Goal: Task Accomplishment & Management: Complete application form

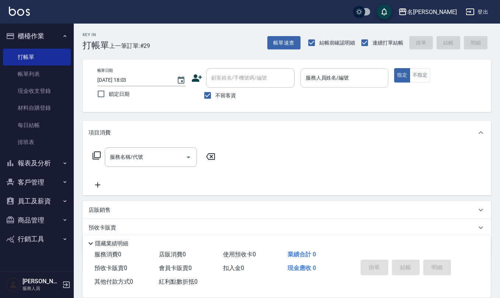
click at [332, 85] on div "服務人員姓名/編號" at bounding box center [344, 78] width 88 height 20
click at [331, 79] on input "服務人員姓名/編號" at bounding box center [344, 78] width 81 height 13
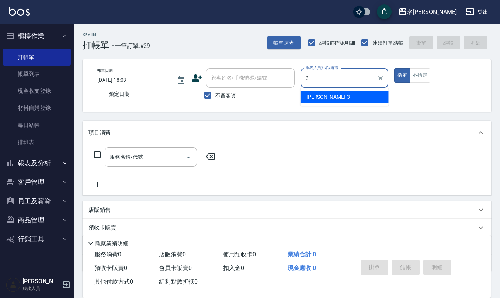
type input "[PERSON_NAME]-3"
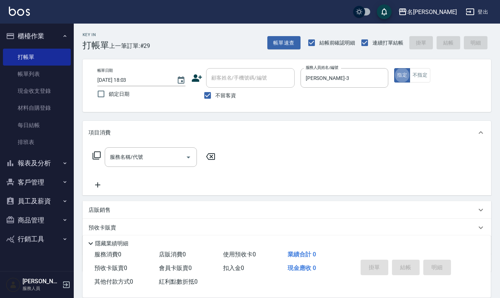
type button "true"
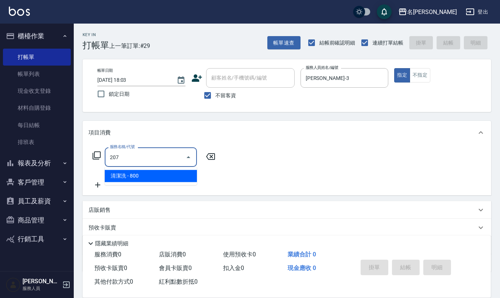
type input "清潔洗(207)"
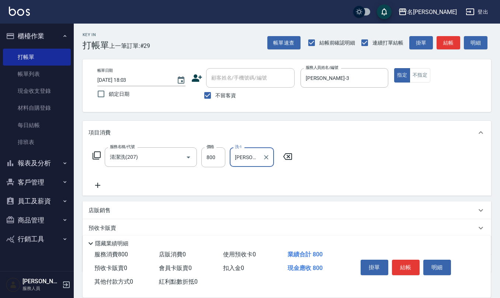
type input "[PERSON_NAME]-26"
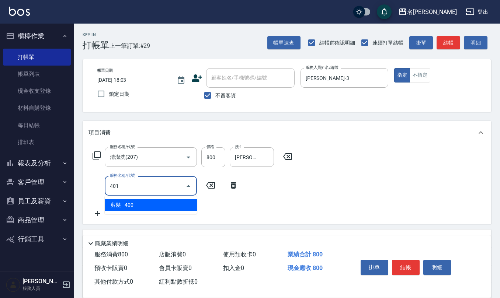
type input "剪髮(401)"
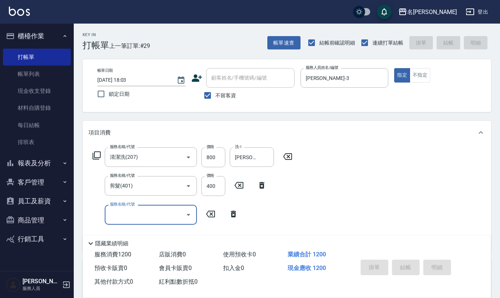
type input "[DATE] 19:02"
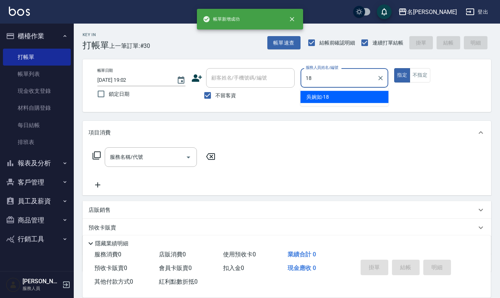
type input "[PERSON_NAME]-18"
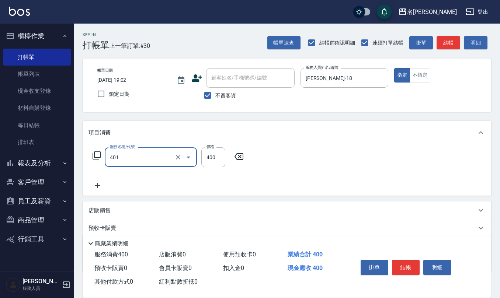
type input "剪髮(401)"
type input "150"
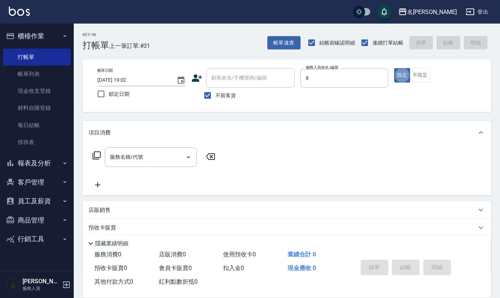
type input "[PERSON_NAME]-8"
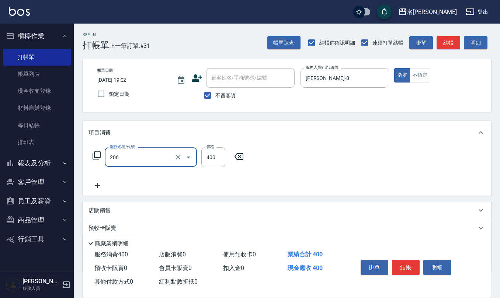
type input "健康洗(206)"
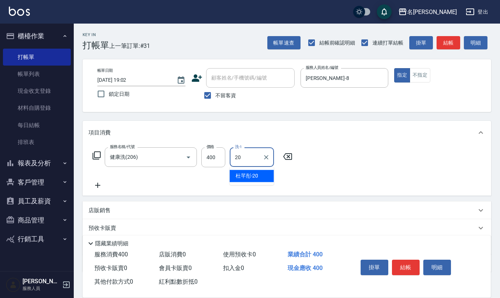
type input "[PERSON_NAME]-20"
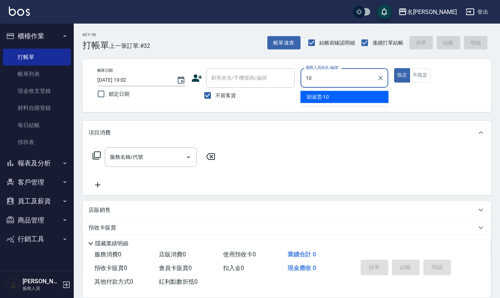
type input "[PERSON_NAME]-10"
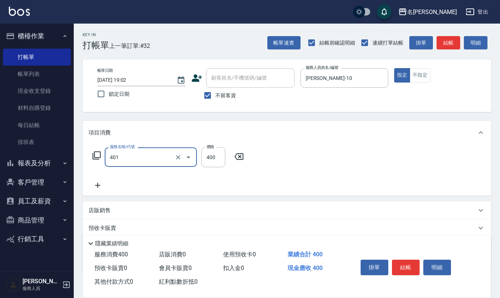
type input "剪髮(401)"
type input "200"
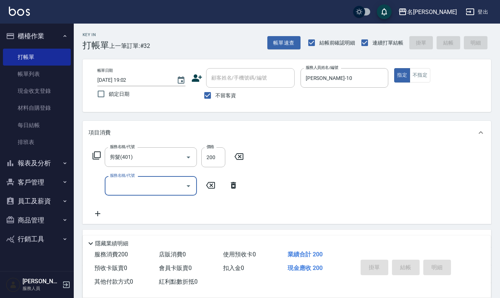
type input "[DATE] 19:03"
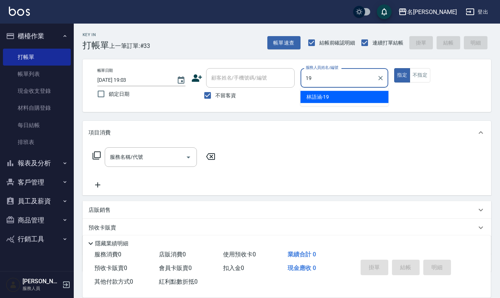
type input "[PERSON_NAME]-19"
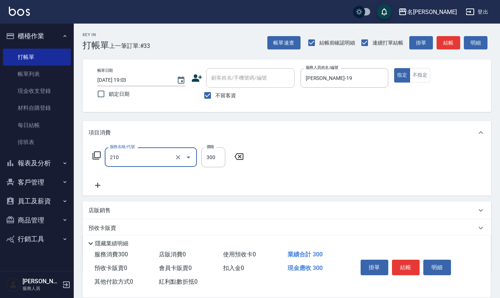
type input "歐娜洗髮精(210)"
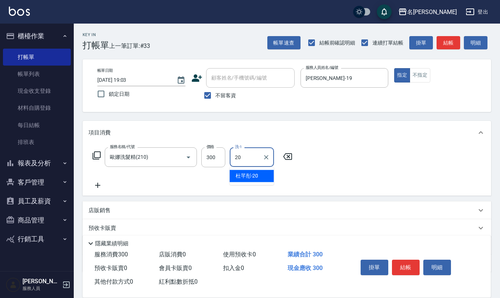
type input "[PERSON_NAME]-20"
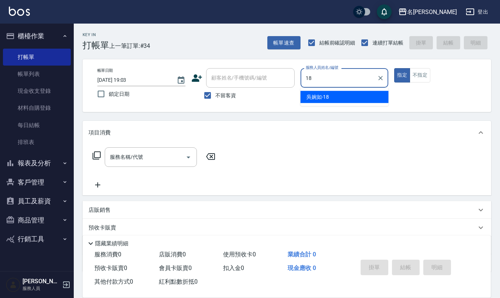
type input "[PERSON_NAME]-18"
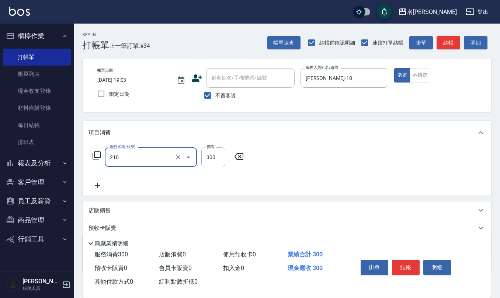
type input "歐娜洗髮精(210)"
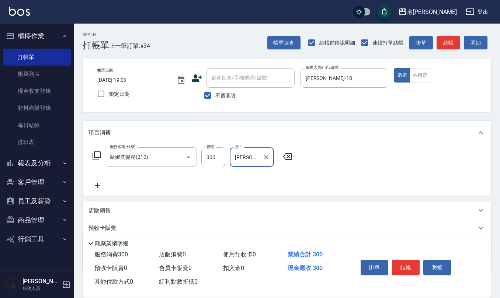
type input "[PERSON_NAME]5"
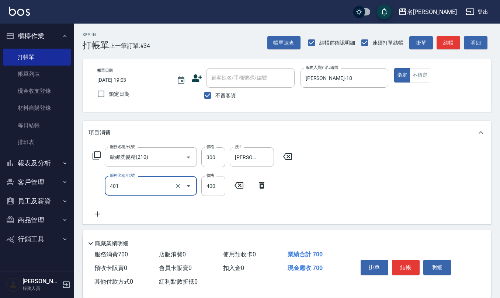
type input "剪髮(401)"
type input "350"
